Goal: Find contact information: Find specific fact

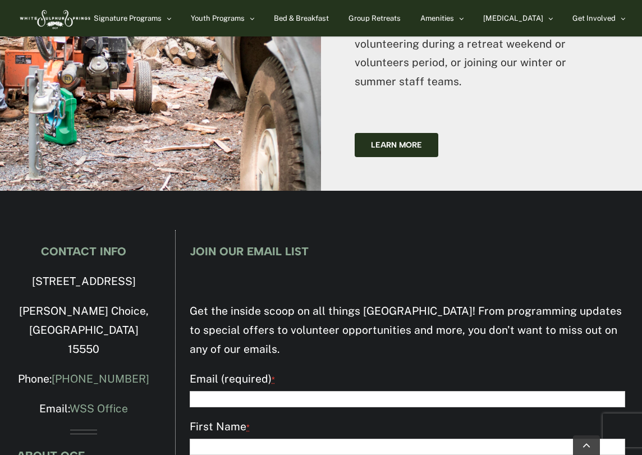
scroll to position [3696, 0]
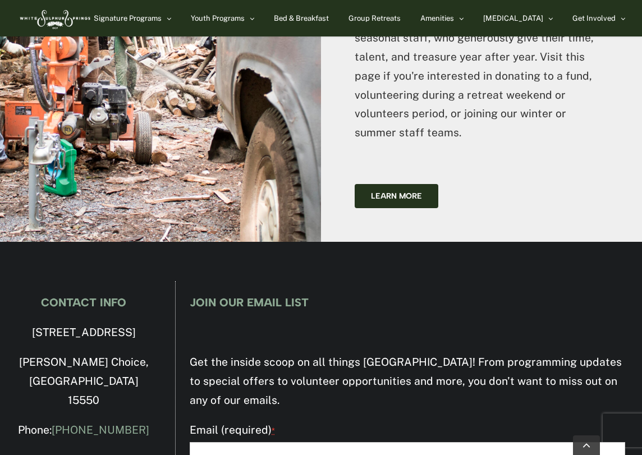
drag, startPoint x: 66, startPoint y: 148, endPoint x: 158, endPoint y: 154, distance: 92.8
copy p "[STREET_ADDRESS]"
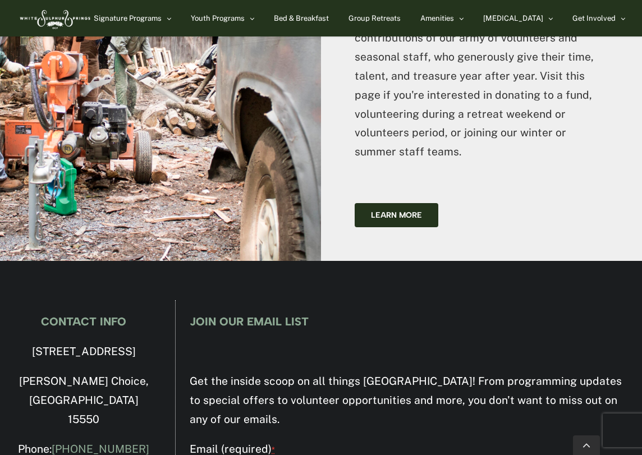
scroll to position [3635, 0]
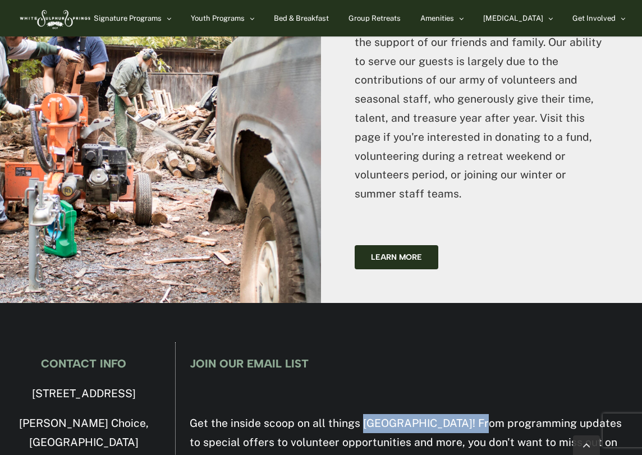
drag, startPoint x: 362, startPoint y: 242, endPoint x: 473, endPoint y: 240, distance: 111.1
click at [473, 414] on p "Get the inside scoop on all things [GEOGRAPHIC_DATA]! From programming updates …" at bounding box center [407, 442] width 435 height 57
copy p "[GEOGRAPHIC_DATA]"
drag, startPoint x: 141, startPoint y: 239, endPoint x: 115, endPoint y: 241, distance: 26.4
click at [113, 414] on p "[PERSON_NAME] Choice, [GEOGRAPHIC_DATA] 15550" at bounding box center [84, 442] width 134 height 57
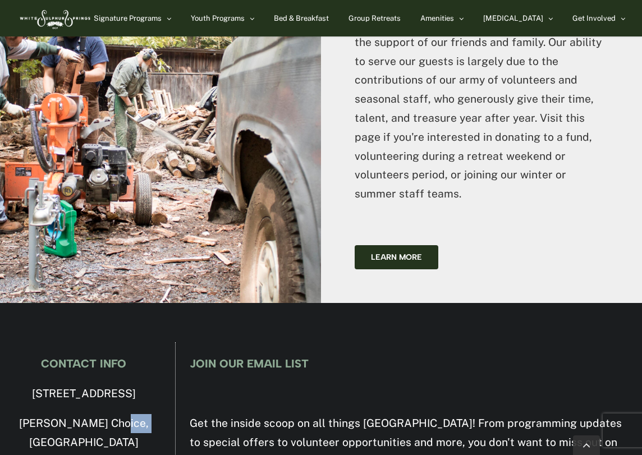
copy p "15550"
drag, startPoint x: 91, startPoint y: 240, endPoint x: 21, endPoint y: 241, distance: 70.2
click at [19, 414] on p "[PERSON_NAME] Choice, [GEOGRAPHIC_DATA] 15550" at bounding box center [84, 442] width 134 height 57
copy p "[PERSON_NAME] Choice"
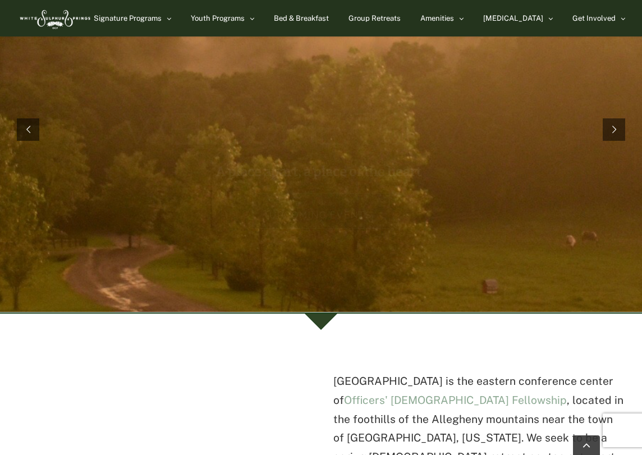
scroll to position [40, 0]
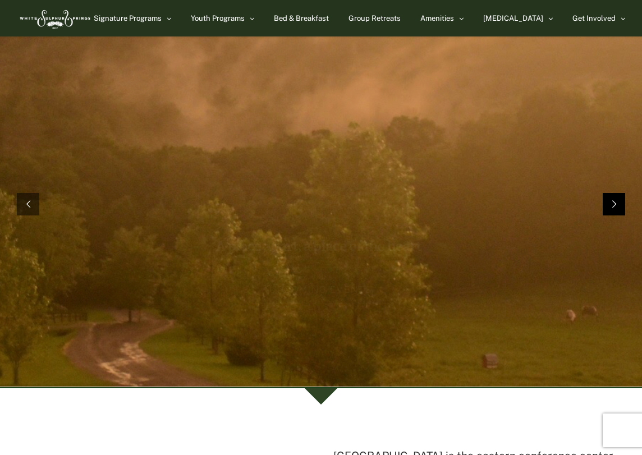
click at [613, 205] on rs-arrow at bounding box center [614, 204] width 22 height 22
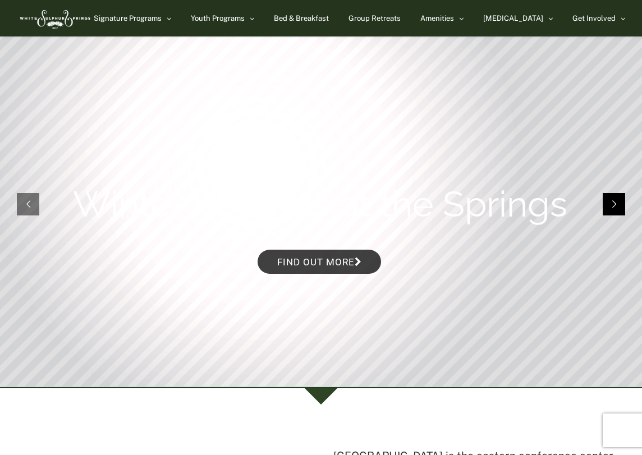
click at [613, 204] on rs-arrow at bounding box center [614, 204] width 22 height 22
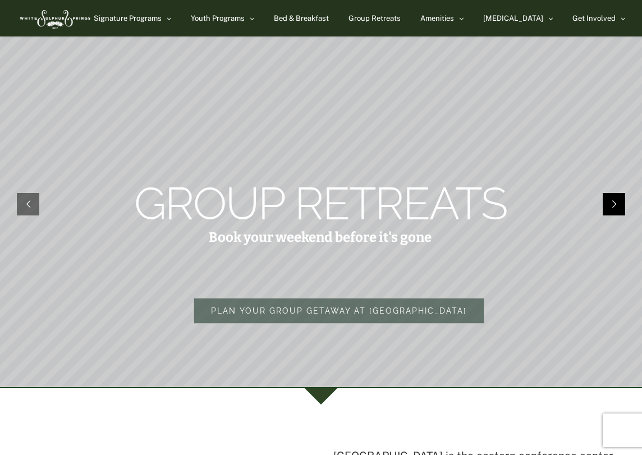
click at [613, 204] on rs-arrow at bounding box center [614, 204] width 22 height 22
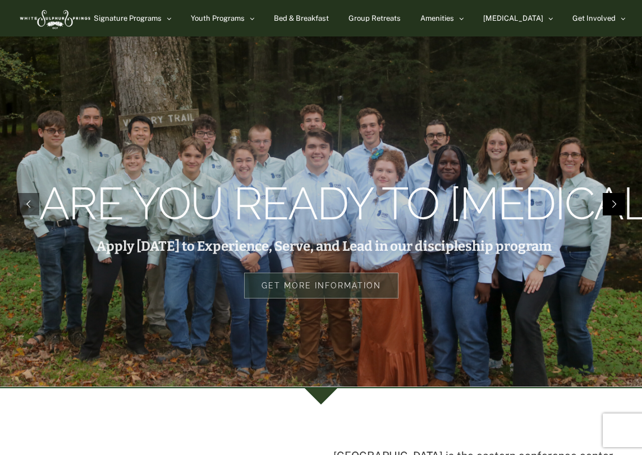
click at [613, 204] on rs-arrow at bounding box center [614, 204] width 22 height 22
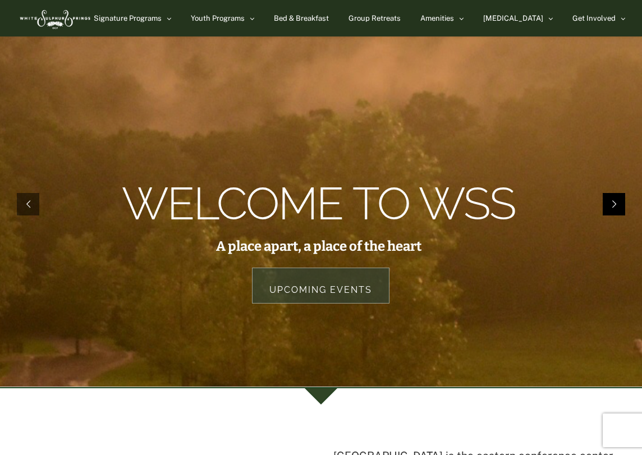
click at [613, 204] on rs-arrow at bounding box center [614, 204] width 22 height 22
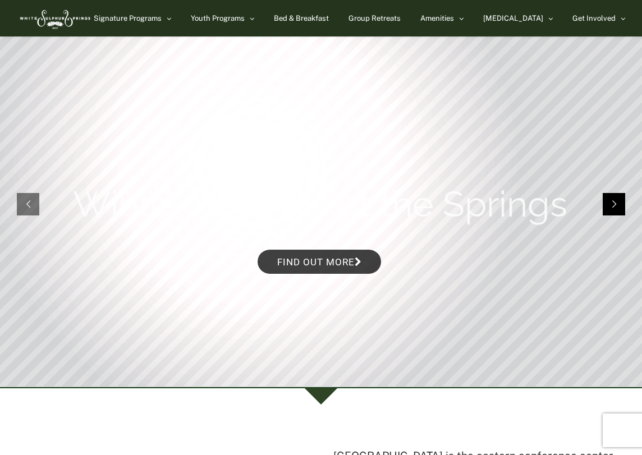
click at [613, 204] on rs-arrow at bounding box center [614, 204] width 22 height 22
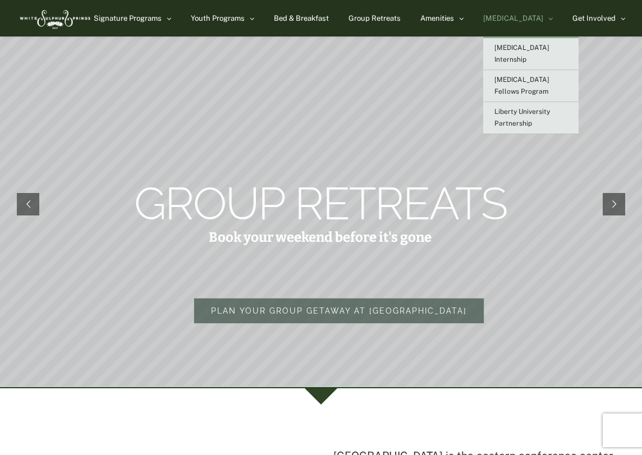
click at [531, 17] on span "[MEDICAL_DATA]" at bounding box center [513, 18] width 60 height 7
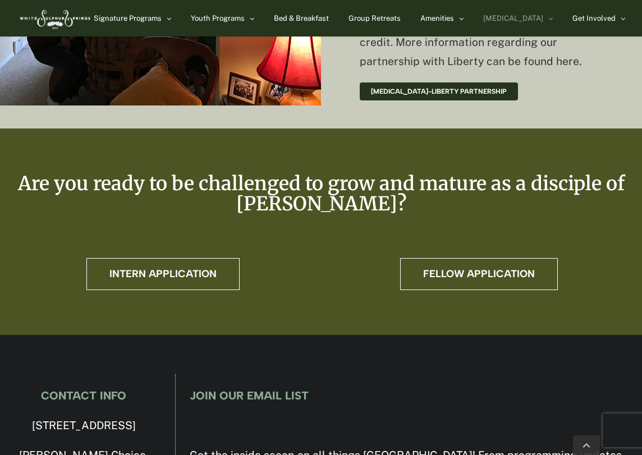
scroll to position [3450, 0]
